Goal: Task Accomplishment & Management: Complete application form

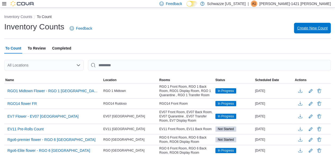
click at [316, 30] on span "Create New Count" at bounding box center [312, 27] width 30 height 5
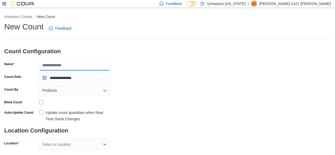
click at [57, 65] on input "Name" at bounding box center [74, 65] width 71 height 11
type input "**********"
click at [65, 92] on div "Products" at bounding box center [74, 90] width 71 height 11
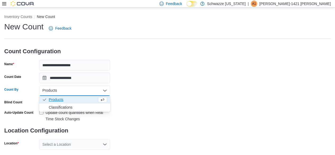
click at [135, 80] on div "**********" at bounding box center [167, 97] width 326 height 153
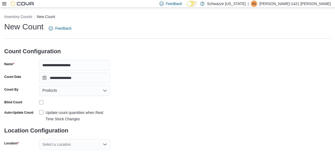
click at [64, 93] on div "Products" at bounding box center [74, 90] width 71 height 11
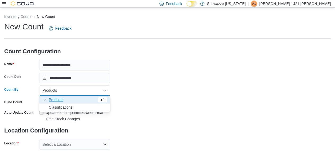
click at [65, 108] on span "Classifications" at bounding box center [78, 107] width 58 height 5
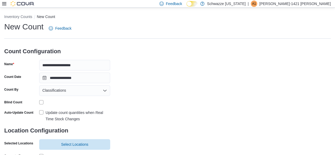
click at [39, 112] on label "Update count quantities when Real Time Stock Changes" at bounding box center [74, 115] width 71 height 13
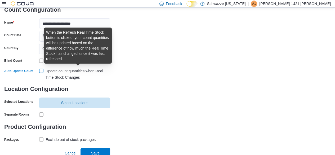
scroll to position [45, 0]
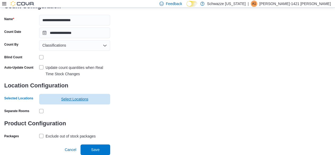
click at [75, 98] on span "Select Locations" at bounding box center [74, 98] width 27 height 5
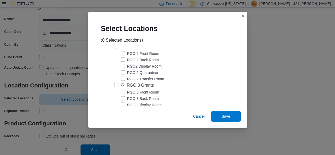
scroll to position [847, 0]
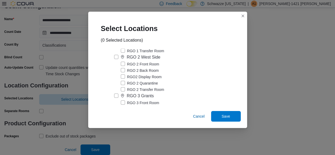
click at [114, 60] on label "RGO 2 West Side" at bounding box center [137, 57] width 46 height 6
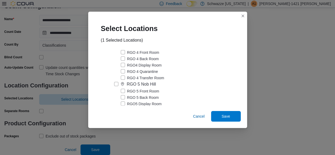
scroll to position [873, 0]
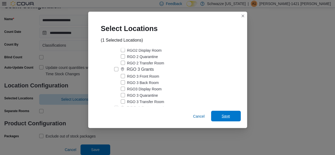
click at [224, 117] on span "Save" at bounding box center [226, 115] width 8 height 5
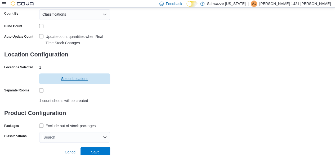
scroll to position [78, 0]
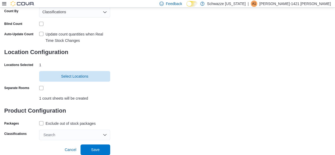
click at [43, 124] on label "Exclude out of stock packages" at bounding box center [67, 123] width 56 height 6
click at [56, 135] on div "Search" at bounding box center [74, 134] width 71 height 11
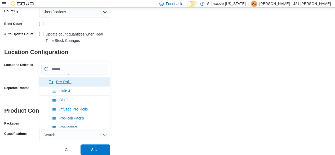
scroll to position [79, 0]
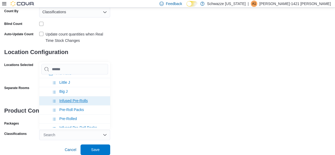
click at [62, 99] on span "Infused Pre-Rolls" at bounding box center [73, 100] width 28 height 4
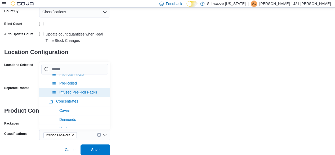
click at [73, 91] on span "Infused Pre-Roll Packs" at bounding box center [78, 92] width 38 height 4
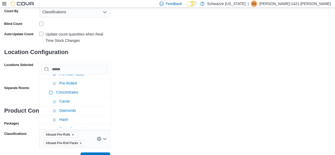
click at [145, 108] on div "**********" at bounding box center [167, 45] width 326 height 205
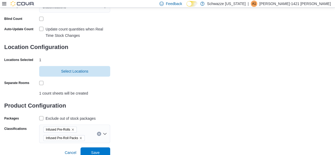
scroll to position [86, 0]
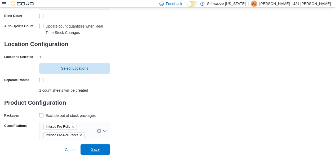
click at [92, 148] on span "Save" at bounding box center [95, 149] width 8 height 5
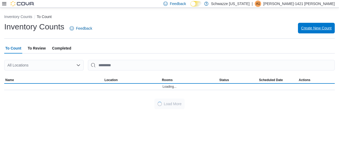
click at [317, 28] on span "Create New Count" at bounding box center [316, 27] width 30 height 5
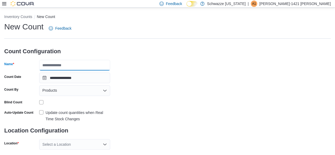
click at [48, 65] on input "Name" at bounding box center [74, 65] width 71 height 11
type input "**********"
click at [40, 111] on label "Update count quantities when Real Time Stock Changes" at bounding box center [74, 115] width 71 height 13
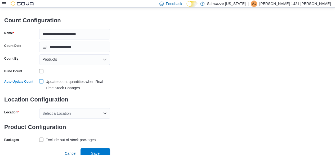
scroll to position [34, 0]
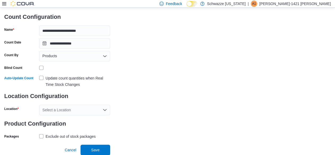
click at [57, 112] on div "Select a Location" at bounding box center [74, 110] width 71 height 11
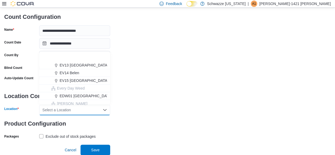
scroll to position [76, 0]
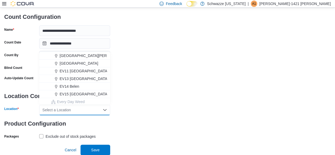
click at [197, 62] on div "**********" at bounding box center [167, 63] width 326 height 153
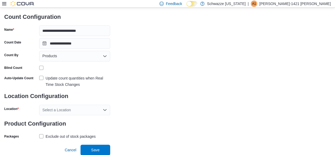
click at [79, 109] on div "Select a Location" at bounding box center [74, 110] width 71 height 11
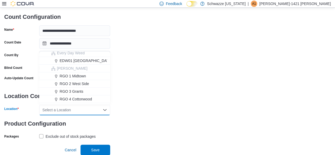
scroll to position [132, 0]
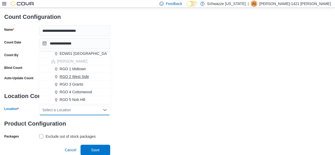
click at [67, 76] on span "RGO 2 West Side" at bounding box center [74, 76] width 29 height 5
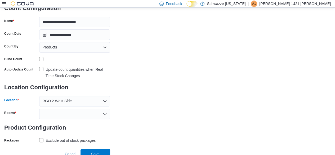
scroll to position [47, 0]
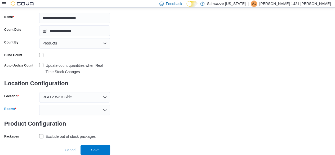
click at [65, 112] on div at bounding box center [74, 110] width 71 height 11
click at [145, 85] on div "**********" at bounding box center [167, 57] width 326 height 166
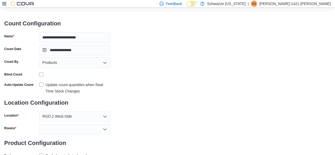
scroll to position [0, 0]
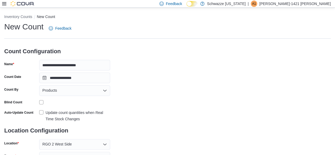
click at [84, 92] on div "Products" at bounding box center [74, 90] width 71 height 11
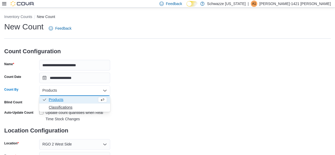
click at [58, 106] on span "Classifications" at bounding box center [78, 107] width 58 height 5
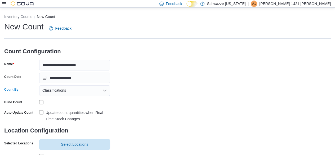
click at [150, 91] on div "**********" at bounding box center [167, 103] width 326 height 164
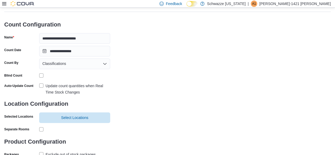
scroll to position [45, 0]
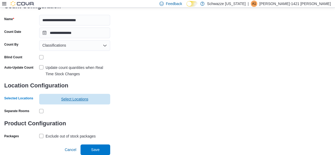
click at [80, 99] on span "Select Locations" at bounding box center [74, 98] width 27 height 5
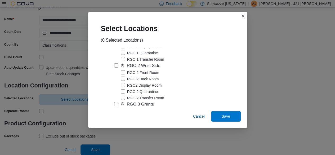
scroll to position [847, 0]
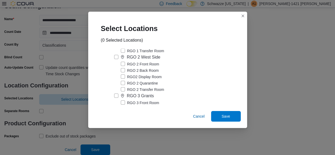
click at [118, 60] on label "RGO 2 West Side" at bounding box center [137, 57] width 46 height 6
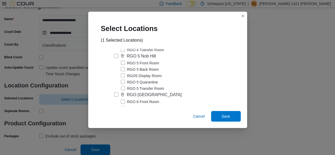
scroll to position [979, 0]
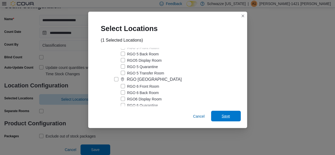
click at [224, 117] on span "Save" at bounding box center [226, 115] width 8 height 5
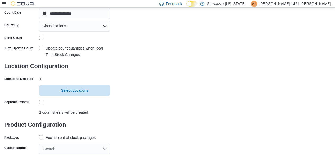
scroll to position [78, 0]
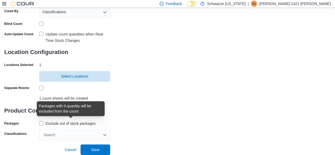
click at [54, 123] on div "Exclude out of stock packages" at bounding box center [71, 123] width 50 height 6
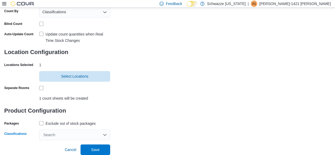
click at [75, 133] on div "Search" at bounding box center [74, 134] width 71 height 11
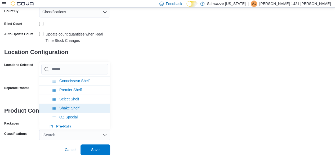
scroll to position [53, 0]
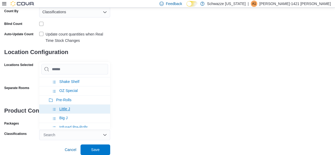
click at [67, 107] on span "Little J" at bounding box center [64, 109] width 11 height 4
click at [66, 107] on span "Big J" at bounding box center [63, 109] width 8 height 4
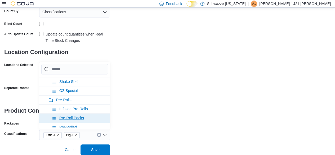
click at [71, 116] on span "Pre-Roll Packs" at bounding box center [71, 118] width 25 height 4
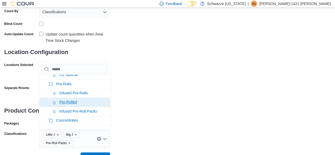
scroll to position [79, 0]
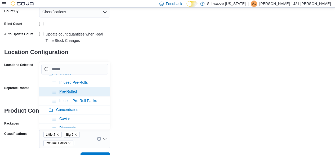
click at [76, 91] on span "Pre-Rolled" at bounding box center [67, 91] width 17 height 4
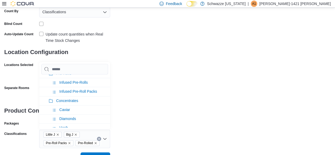
click at [141, 96] on div "**********" at bounding box center [167, 45] width 326 height 205
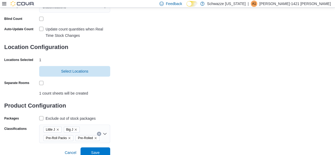
scroll to position [86, 0]
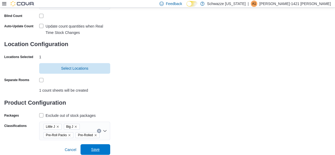
click at [101, 148] on span "Save" at bounding box center [95, 149] width 23 height 11
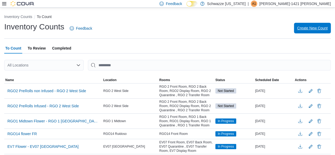
click at [319, 27] on span "Create New Count" at bounding box center [312, 27] width 30 height 5
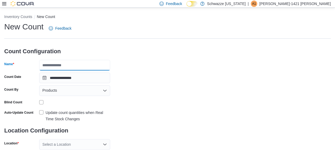
drag, startPoint x: 46, startPoint y: 67, endPoint x: 50, endPoint y: 68, distance: 4.1
click at [49, 67] on input "Name" at bounding box center [74, 65] width 71 height 11
click at [61, 67] on input "**********" at bounding box center [74, 65] width 71 height 11
type input "**********"
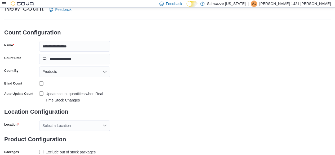
scroll to position [26, 0]
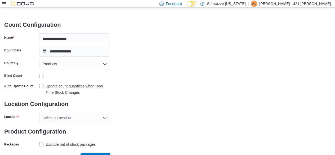
click at [58, 66] on div "Products" at bounding box center [74, 64] width 71 height 11
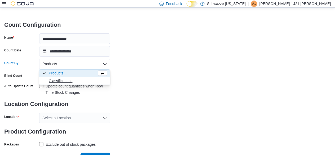
click at [61, 82] on span "Classifications" at bounding box center [78, 80] width 58 height 5
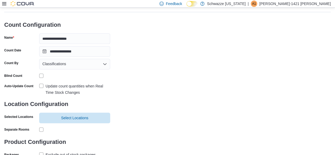
click at [40, 86] on label "Update count quantities when Real Time Stock Changes" at bounding box center [74, 89] width 71 height 13
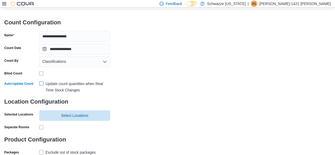
scroll to position [45, 0]
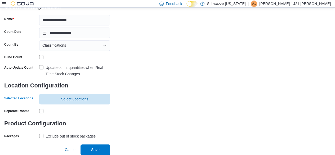
click at [74, 99] on span "Select Locations" at bounding box center [74, 98] width 27 height 5
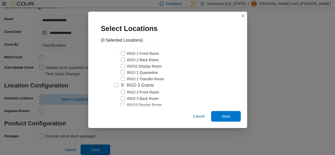
scroll to position [847, 0]
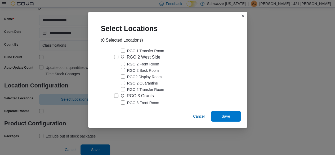
click at [115, 60] on label "RGO 2 West Side" at bounding box center [137, 57] width 46 height 6
click at [229, 115] on span "Save" at bounding box center [226, 115] width 8 height 5
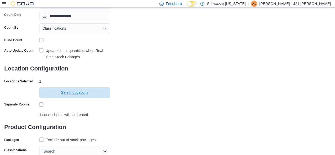
scroll to position [78, 0]
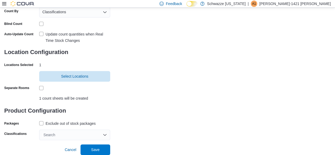
click at [41, 122] on label "Exclude out of stock packages" at bounding box center [67, 123] width 56 height 6
click at [55, 136] on div "Search" at bounding box center [74, 134] width 71 height 11
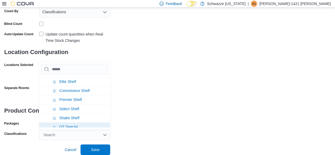
scroll to position [0, 0]
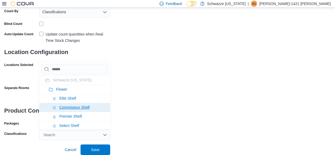
click at [60, 108] on span "Connoisseur Shelf" at bounding box center [74, 107] width 30 height 4
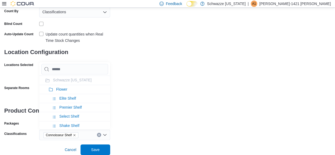
click at [151, 112] on div "**********" at bounding box center [167, 41] width 326 height 197
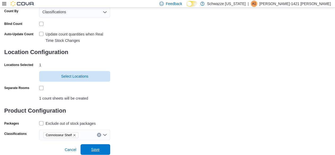
click at [94, 149] on span "Save" at bounding box center [95, 149] width 8 height 5
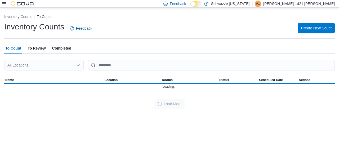
click at [311, 29] on span "Create New Count" at bounding box center [316, 27] width 30 height 5
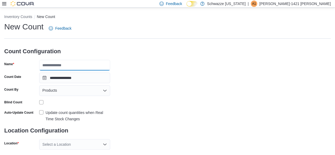
click at [77, 65] on input "Name" at bounding box center [74, 65] width 71 height 11
type input "**********"
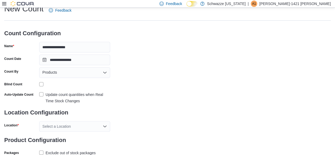
scroll to position [34, 0]
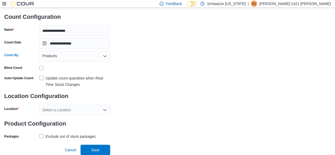
click at [58, 58] on div "Products" at bounding box center [74, 56] width 71 height 11
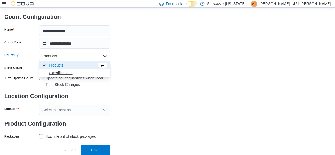
click at [57, 73] on span "Classifications" at bounding box center [78, 72] width 58 height 5
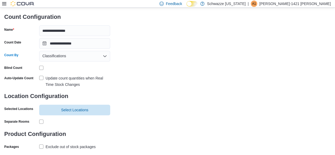
click at [41, 79] on label "Update count quantities when Real Time Stock Changes" at bounding box center [74, 81] width 71 height 13
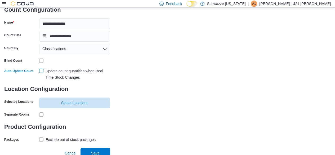
scroll to position [45, 0]
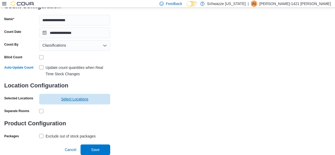
click at [62, 100] on span "Select Locations" at bounding box center [74, 98] width 27 height 5
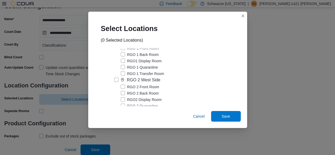
scroll to position [847, 0]
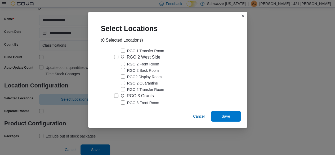
click at [116, 60] on label "RGO 2 West Side" at bounding box center [137, 57] width 46 height 6
click at [233, 115] on span "Save" at bounding box center [225, 116] width 23 height 11
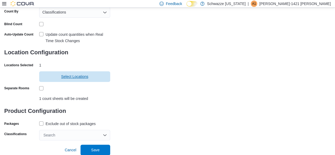
scroll to position [78, 0]
click at [45, 124] on label "Exclude out of stock packages" at bounding box center [67, 123] width 56 height 6
click at [56, 135] on div "Search" at bounding box center [74, 134] width 71 height 11
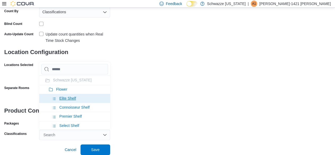
click at [66, 98] on span "Elite Shelf" at bounding box center [67, 98] width 17 height 4
click at [166, 114] on div "**********" at bounding box center [167, 41] width 326 height 197
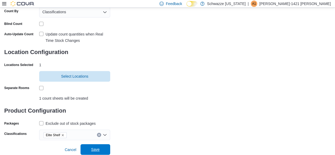
click at [96, 150] on span "Save" at bounding box center [95, 149] width 8 height 5
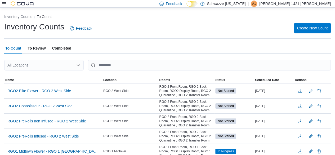
click at [309, 28] on span "Create New Count" at bounding box center [312, 27] width 30 height 5
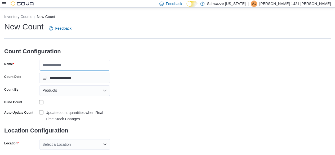
click at [80, 65] on input "Name" at bounding box center [74, 65] width 71 height 11
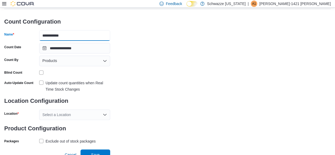
scroll to position [34, 0]
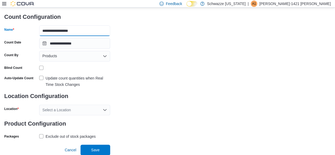
type input "**********"
click at [86, 60] on div "Products" at bounding box center [74, 56] width 71 height 11
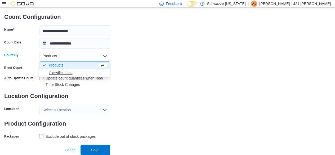
click at [67, 74] on span "Classifications" at bounding box center [78, 72] width 58 height 5
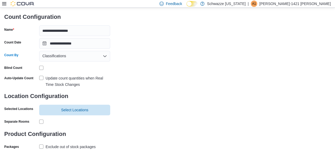
click at [176, 96] on div "**********" at bounding box center [167, 69] width 326 height 164
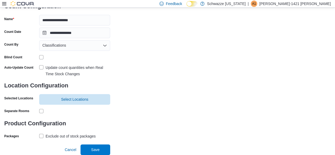
scroll to position [19, 0]
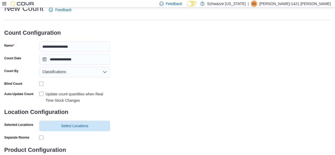
click at [42, 93] on label "Update count quantities when Real Time Stock Changes" at bounding box center [74, 97] width 71 height 13
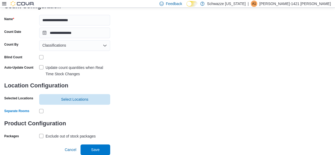
click at [158, 94] on div "**********" at bounding box center [167, 58] width 326 height 164
click at [78, 98] on span "Select Locations" at bounding box center [74, 98] width 27 height 5
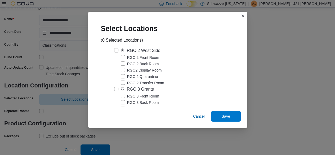
scroll to position [847, 0]
click at [116, 60] on label "RGO 2 West Side" at bounding box center [137, 57] width 46 height 6
click at [225, 117] on span "Save" at bounding box center [226, 115] width 8 height 5
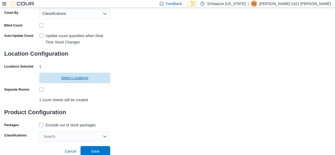
scroll to position [78, 0]
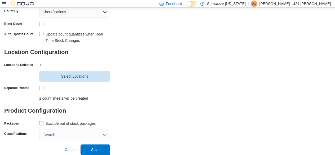
click at [43, 123] on label "Exclude out of stock packages" at bounding box center [67, 123] width 56 height 6
click at [60, 138] on div "Search" at bounding box center [74, 134] width 71 height 11
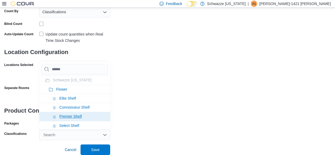
click at [68, 116] on span "Premier Shelf" at bounding box center [70, 116] width 22 height 4
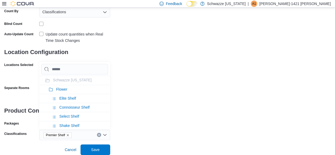
click at [139, 118] on div "**********" at bounding box center [167, 41] width 326 height 197
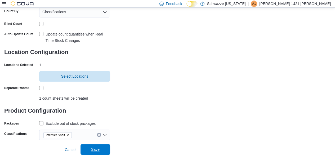
click at [100, 149] on span "Save" at bounding box center [95, 149] width 23 height 11
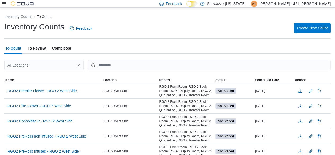
click at [319, 28] on span "Create New Count" at bounding box center [312, 27] width 30 height 5
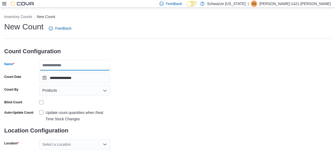
click at [79, 67] on input "Name" at bounding box center [74, 65] width 71 height 11
type input "**********"
click at [58, 91] on div "Products" at bounding box center [74, 90] width 71 height 11
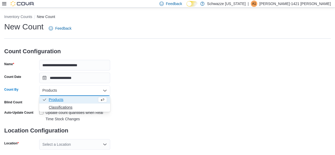
click at [59, 106] on span "Classifications" at bounding box center [78, 107] width 58 height 5
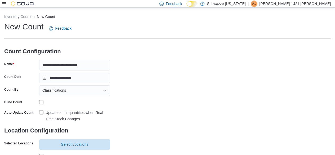
click at [41, 112] on label "Update count quantities when Real Time Stock Changes" at bounding box center [74, 115] width 71 height 13
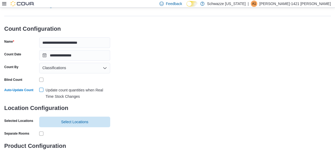
scroll to position [45, 0]
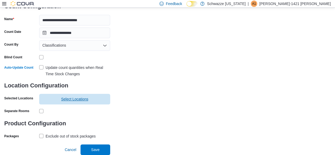
click at [66, 99] on span "Select Locations" at bounding box center [74, 98] width 27 height 5
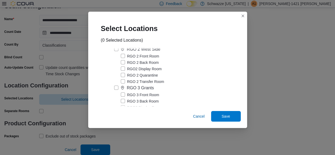
scroll to position [847, 0]
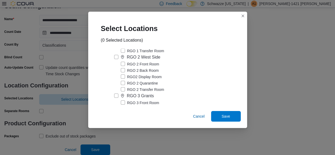
click at [116, 60] on label "RGO 2 West Side" at bounding box center [137, 57] width 46 height 6
click at [224, 118] on span "Save" at bounding box center [226, 115] width 8 height 5
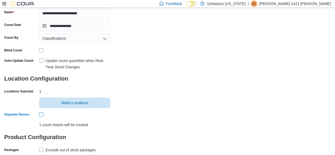
scroll to position [78, 0]
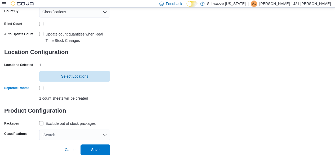
click at [48, 123] on div "Exclude out of stock packages" at bounding box center [71, 123] width 50 height 6
click at [49, 134] on div "Search" at bounding box center [74, 134] width 71 height 11
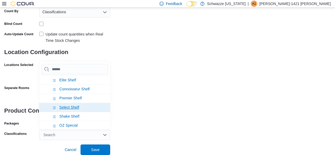
scroll to position [26, 0]
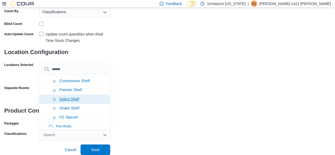
click at [73, 98] on span "Select Shelf" at bounding box center [69, 99] width 20 height 4
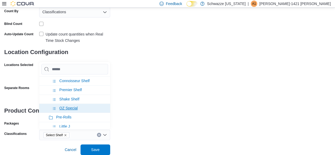
click at [73, 108] on span "OZ Special" at bounding box center [68, 108] width 18 height 4
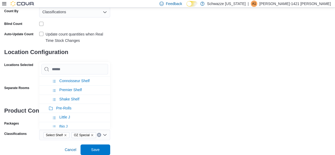
click at [166, 126] on div "**********" at bounding box center [167, 41] width 326 height 197
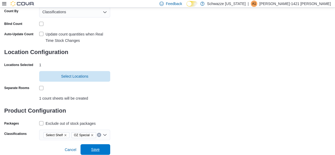
click at [95, 148] on span "Save" at bounding box center [95, 149] width 8 height 5
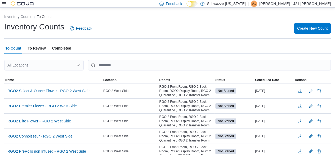
click at [121, 16] on ol "Inventory Counts To Count" at bounding box center [167, 17] width 326 height 6
click at [162, 22] on div "Inventory Counts Feedback Create New Count" at bounding box center [167, 28] width 326 height 14
